Goal: Find specific page/section: Find specific page/section

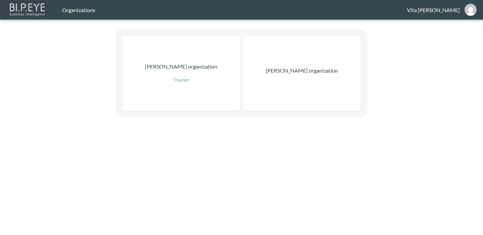
drag, startPoint x: 0, startPoint y: 0, endPoint x: 301, endPoint y: 68, distance: 308.5
click at [303, 65] on div "[PERSON_NAME] organization" at bounding box center [301, 73] width 117 height 75
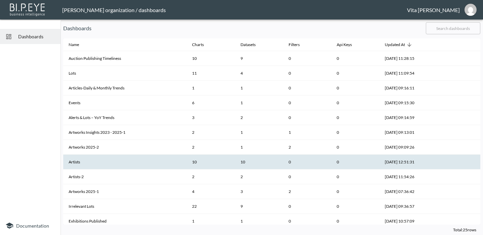
click at [162, 160] on th "Artists" at bounding box center [124, 162] width 123 height 15
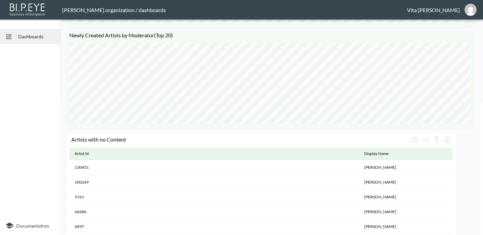
click at [21, 36] on span "Dashboards" at bounding box center [36, 36] width 37 height 7
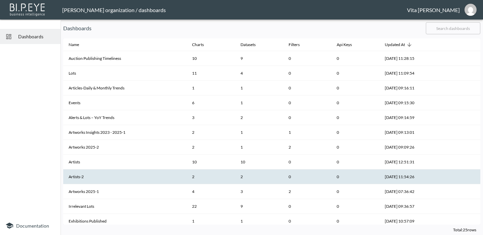
click at [139, 174] on th "Artists-2" at bounding box center [124, 176] width 123 height 15
